Goal: Navigation & Orientation: Understand site structure

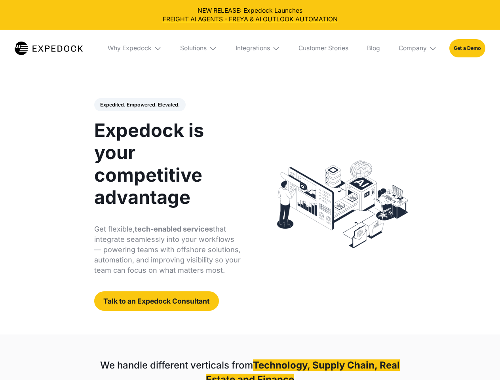
select select
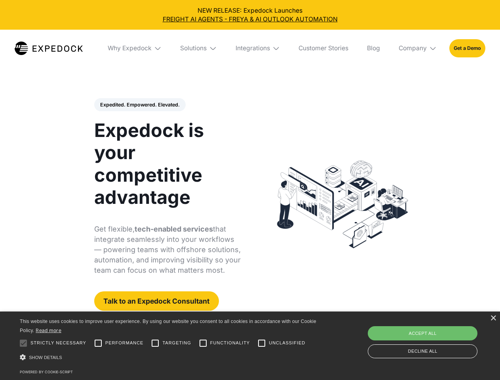
click at [250, 48] on div "Integrations" at bounding box center [253, 48] width 34 height 8
click at [135, 48] on div "Why Expedock" at bounding box center [123, 48] width 44 height 8
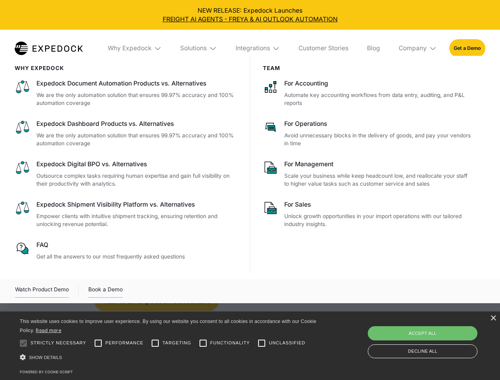
click at [199, 48] on div "Solutions" at bounding box center [193, 48] width 27 height 8
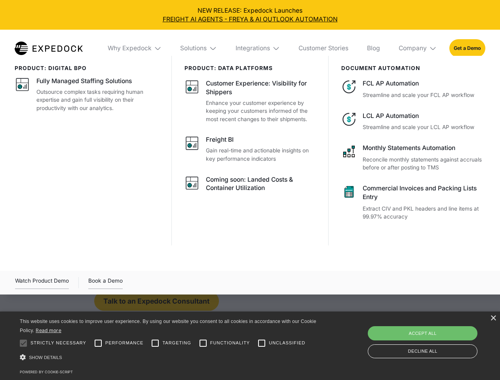
click at [258, 48] on div "Integrations" at bounding box center [253, 48] width 34 height 8
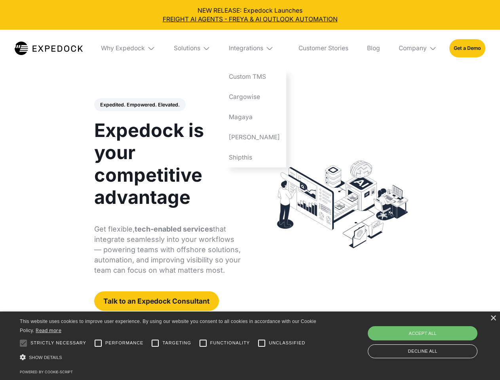
click at [418, 48] on div "Company" at bounding box center [413, 48] width 28 height 8
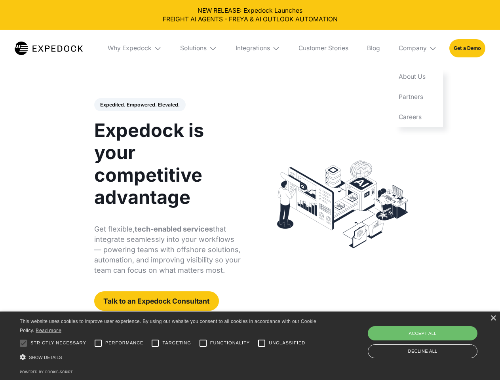
click at [139, 105] on div "Expedited. Empowered. Elevated. Automate Freight Document Extraction at 99.97% …" at bounding box center [167, 204] width 147 height 213
click at [23, 343] on div at bounding box center [23, 343] width 16 height 16
click at [98, 343] on input "Performance" at bounding box center [98, 343] width 16 height 16
checkbox input "true"
click at [155, 343] on input "Targeting" at bounding box center [155, 343] width 16 height 16
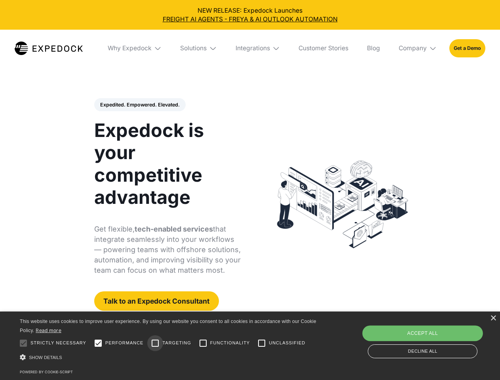
checkbox input "true"
click at [203, 343] on input "Functionality" at bounding box center [203, 343] width 16 height 16
checkbox input "true"
